Goal: Task Accomplishment & Management: Manage account settings

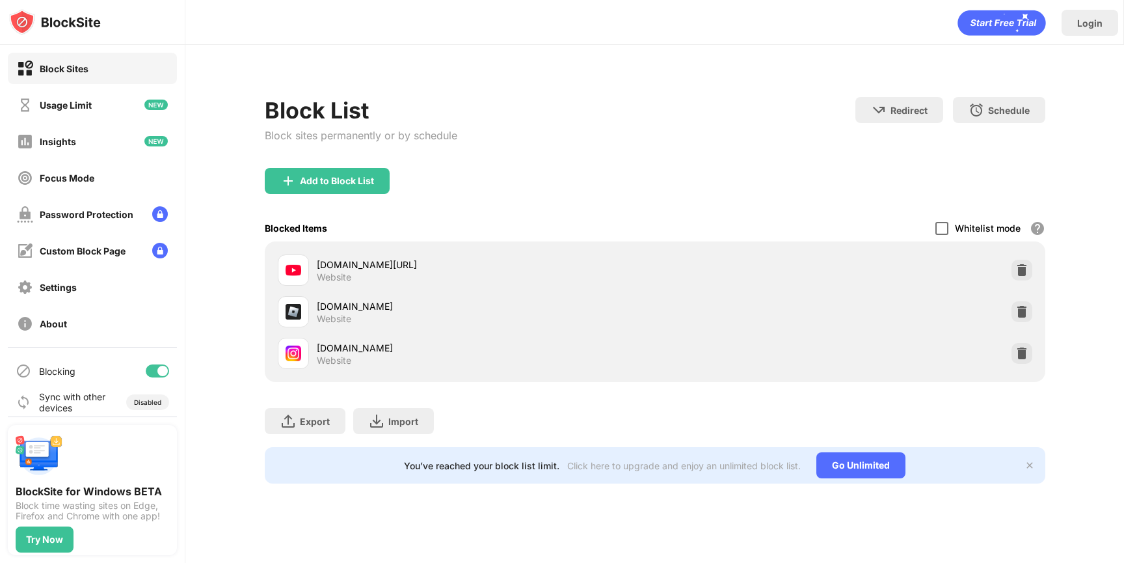
click at [946, 226] on div at bounding box center [941, 228] width 13 height 13
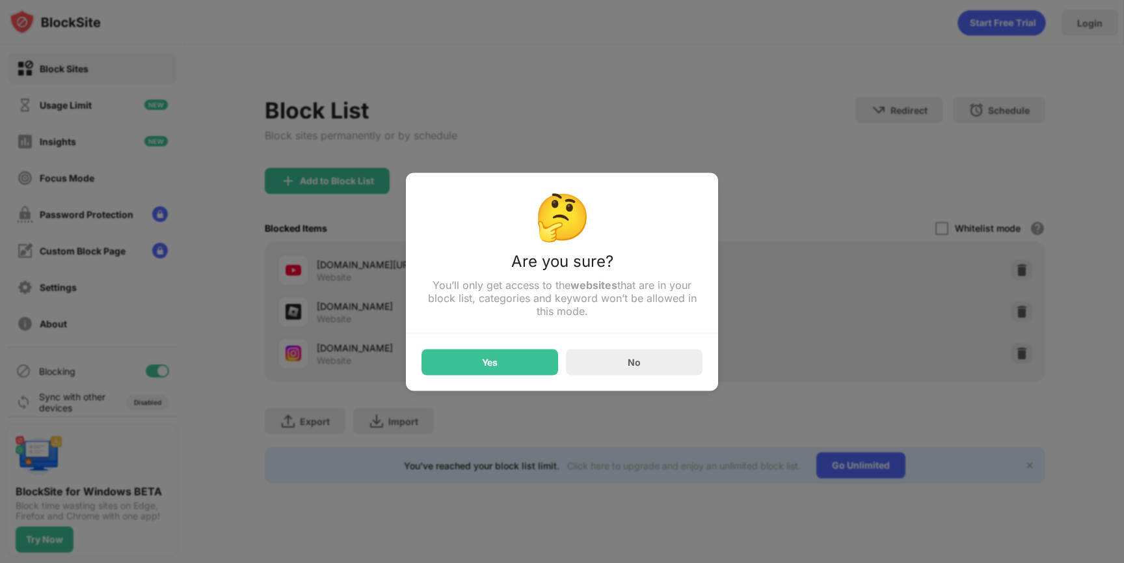
click at [502, 361] on div "Yes" at bounding box center [489, 362] width 137 height 26
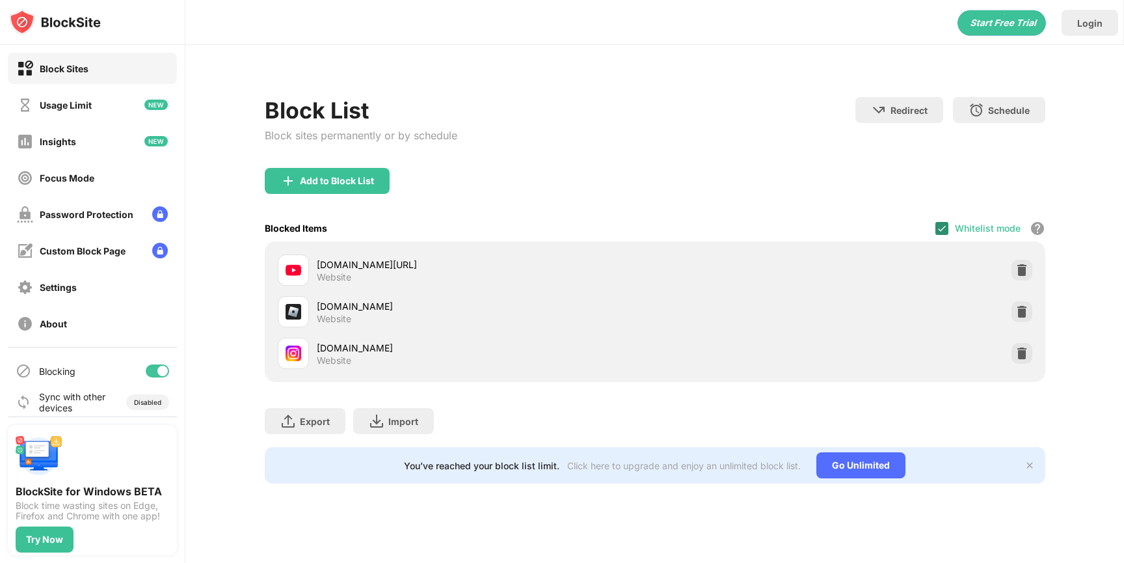
click at [941, 230] on img at bounding box center [942, 228] width 10 height 10
click at [938, 222] on div at bounding box center [941, 228] width 13 height 13
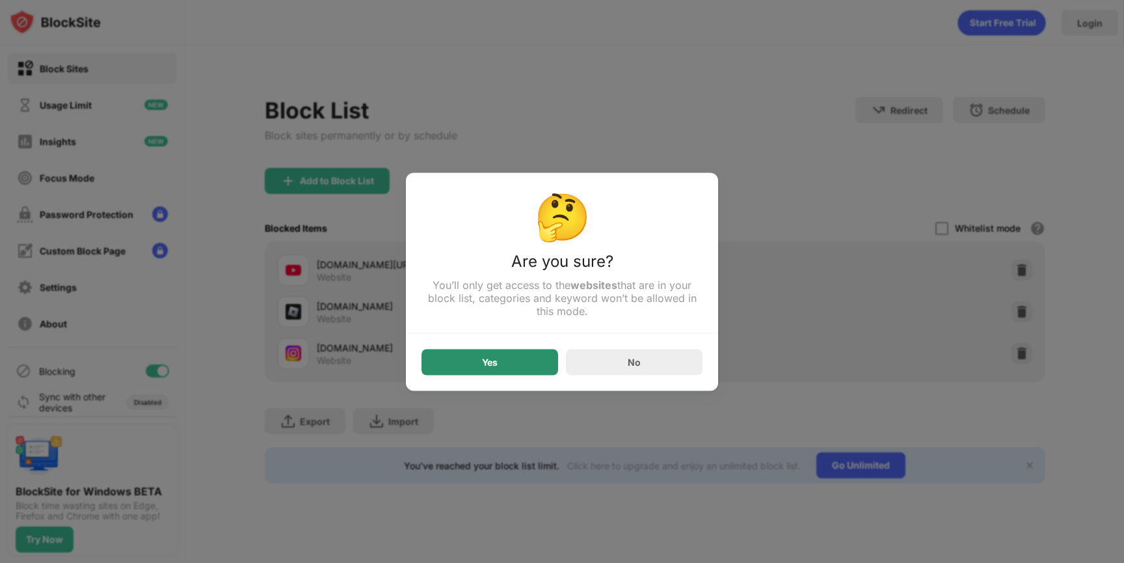
click at [499, 352] on div "Yes" at bounding box center [489, 362] width 137 height 26
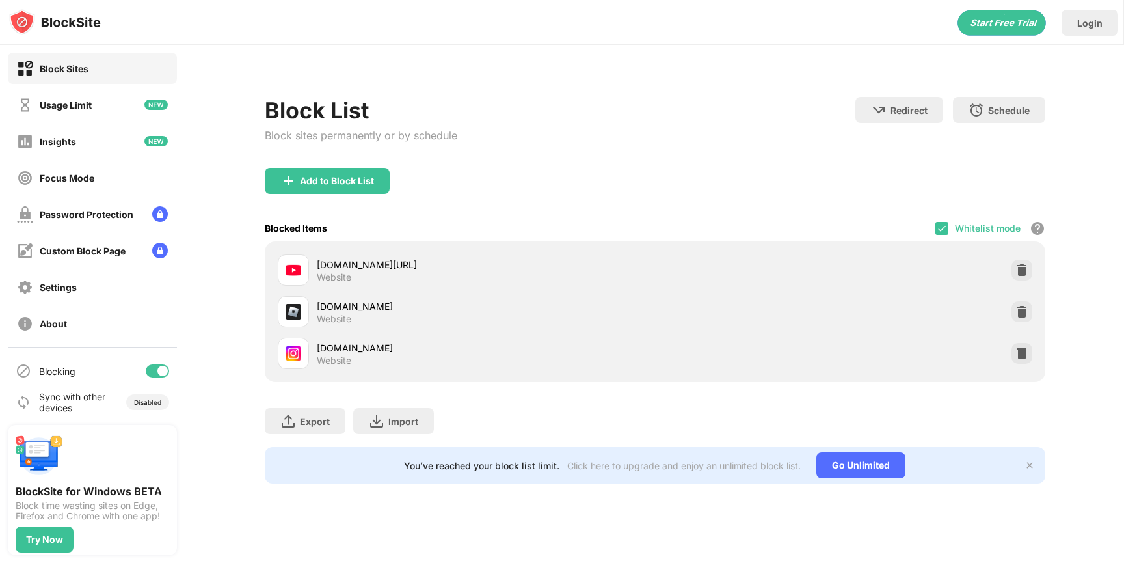
click at [933, 228] on div "Blocked Items Whitelist mode Block all websites except for those in your whitel…" at bounding box center [655, 228] width 780 height 27
click at [942, 228] on img at bounding box center [942, 228] width 10 height 10
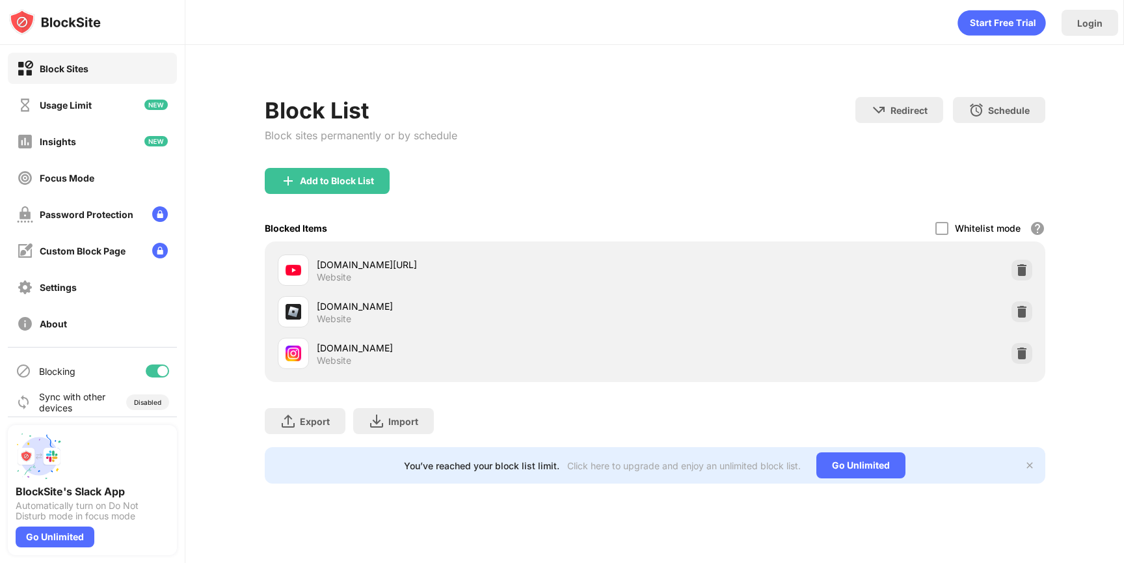
click at [937, 207] on div "Add to Block List" at bounding box center [655, 191] width 780 height 47
click at [942, 231] on div at bounding box center [941, 228] width 13 height 13
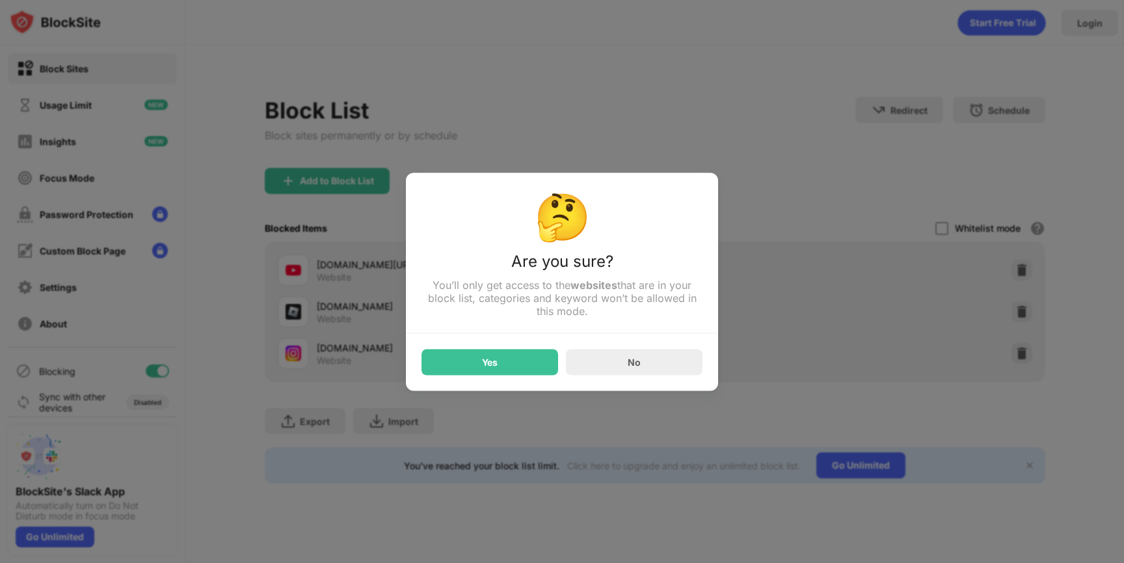
click at [542, 356] on div "Yes" at bounding box center [489, 362] width 137 height 26
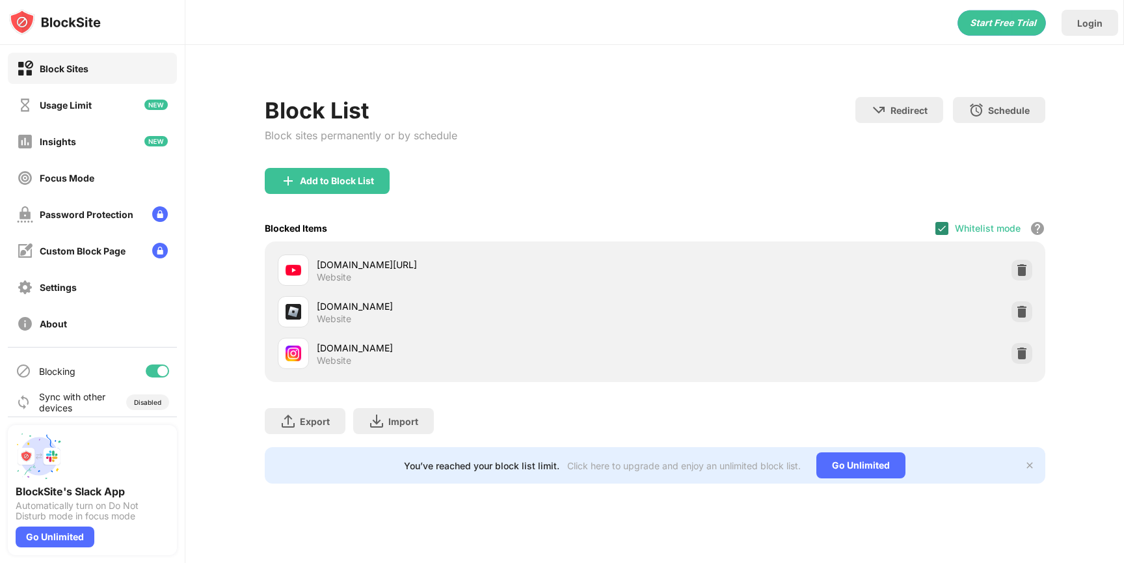
click at [938, 230] on img at bounding box center [942, 228] width 10 height 10
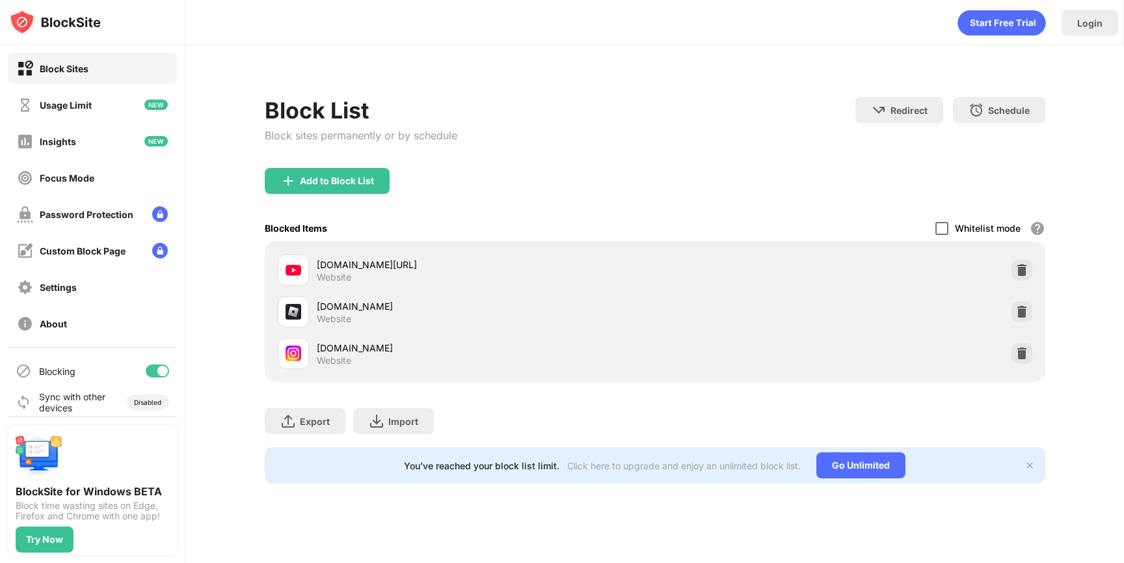
click at [943, 230] on div at bounding box center [941, 228] width 13 height 13
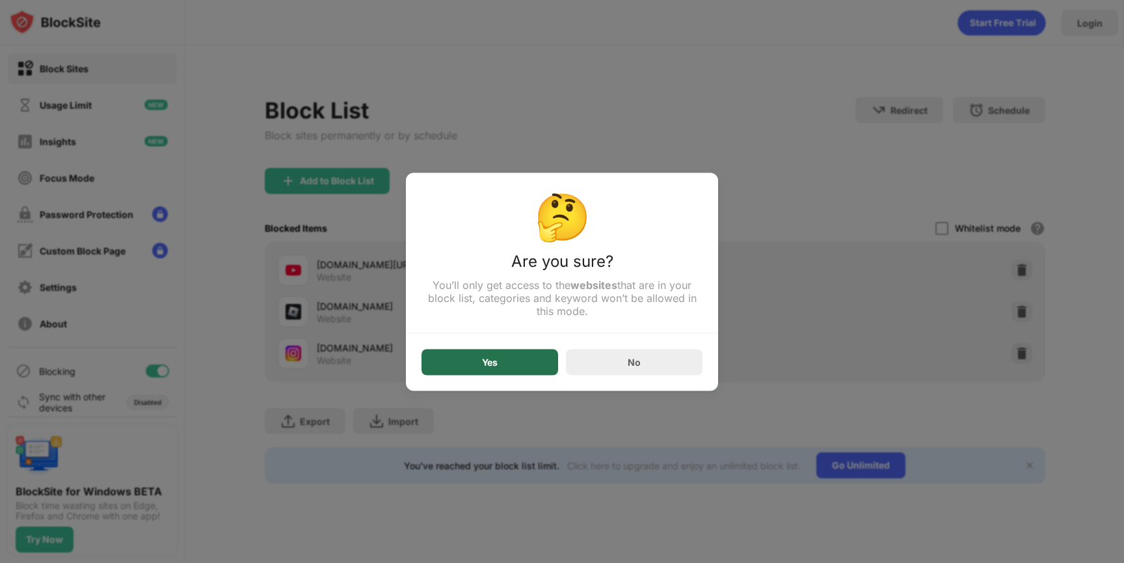
click at [498, 371] on div "Yes" at bounding box center [489, 362] width 137 height 26
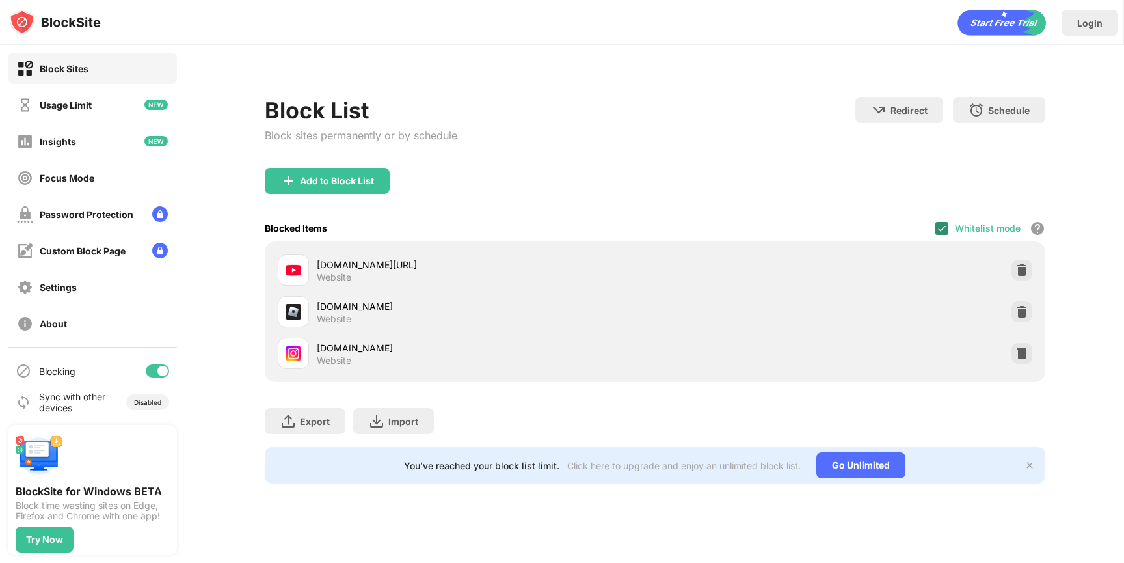
click at [945, 229] on img at bounding box center [942, 228] width 10 height 10
